Goal: Navigation & Orientation: Find specific page/section

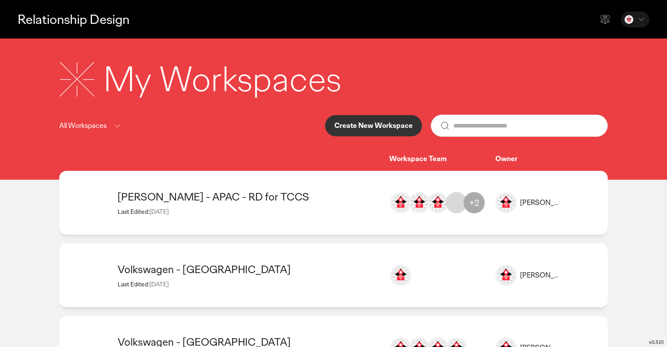
click at [547, 52] on div at bounding box center [333, 173] width 667 height 347
click at [358, 122] on p "Create New Workspace" at bounding box center [373, 125] width 78 height 7
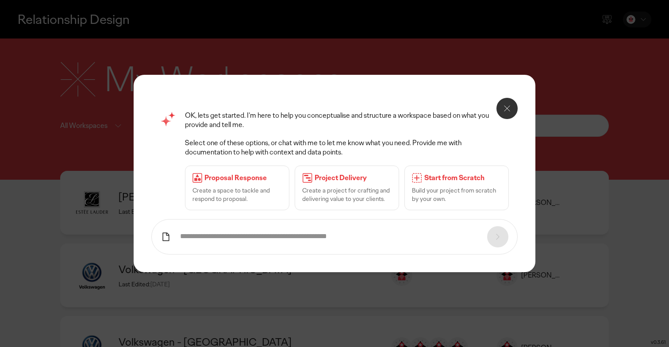
click at [506, 109] on icon at bounding box center [507, 108] width 11 height 11
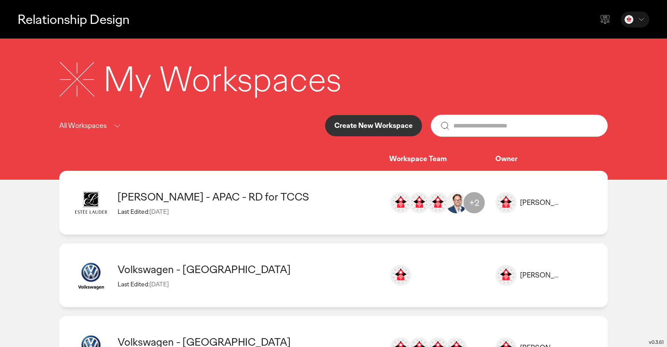
click at [95, 126] on p "All Workspaces" at bounding box center [82, 125] width 47 height 11
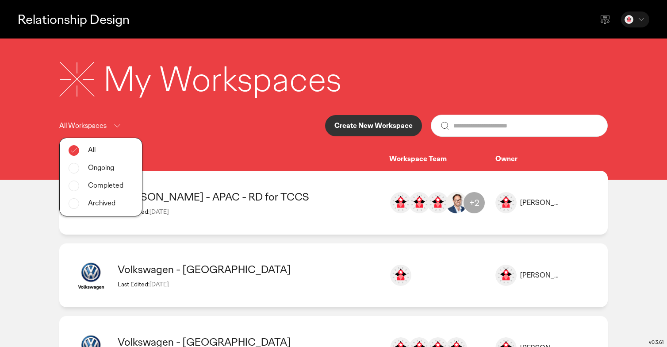
click at [229, 115] on div "All Workspaces All Ongoing Completed Archived Create New Workspace" at bounding box center [333, 126] width 549 height 22
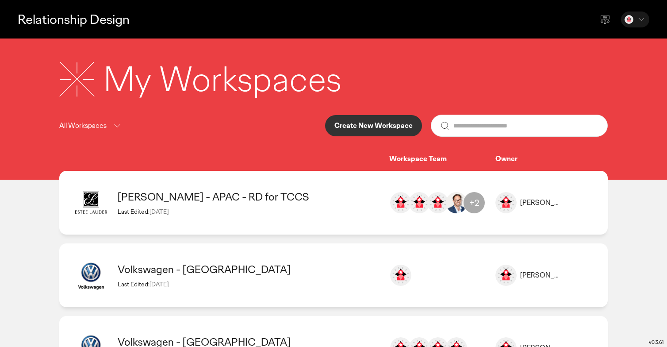
scroll to position [123, 0]
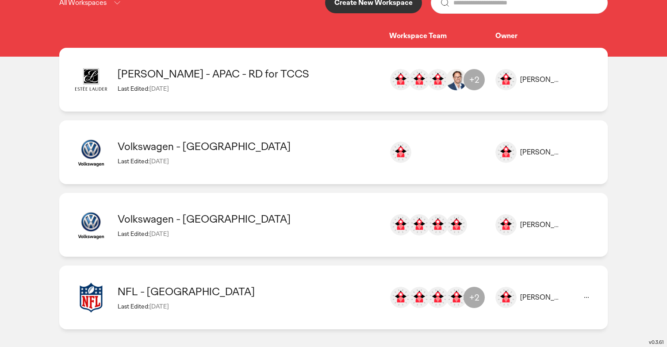
click at [231, 280] on div "NFL - [GEOGRAPHIC_DATA] Last Edited: [DATE] [PERSON_NAME] [PERSON_NAME][EMAIL_A…" at bounding box center [333, 297] width 549 height 64
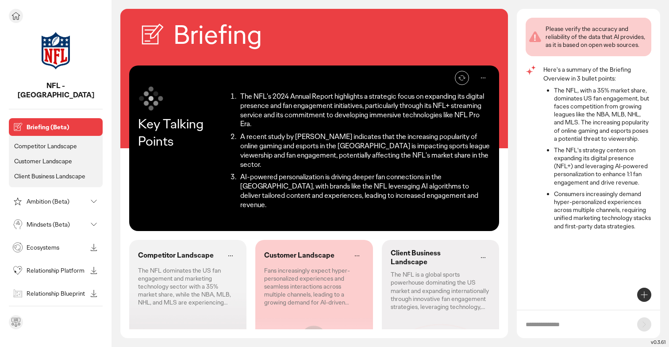
click at [18, 16] on icon at bounding box center [16, 16] width 11 height 11
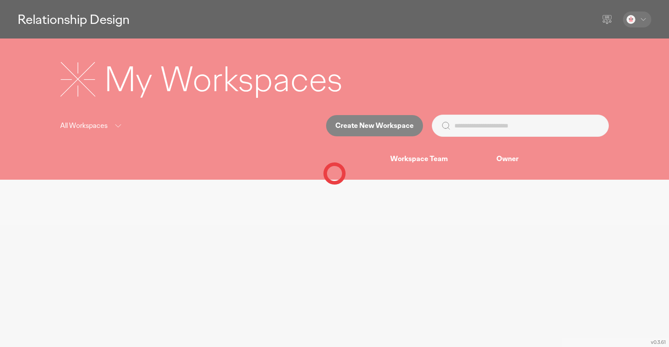
click at [22, 108] on div at bounding box center [334, 173] width 669 height 347
